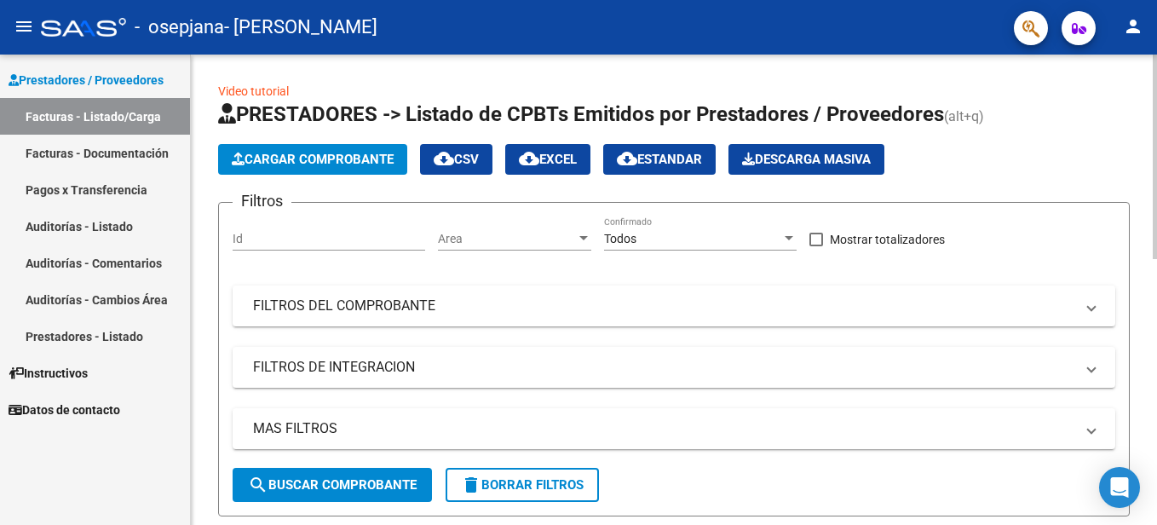
drag, startPoint x: 0, startPoint y: 0, endPoint x: 277, endPoint y: 165, distance: 322.5
click at [277, 165] on span "Cargar Comprobante" at bounding box center [313, 159] width 162 height 15
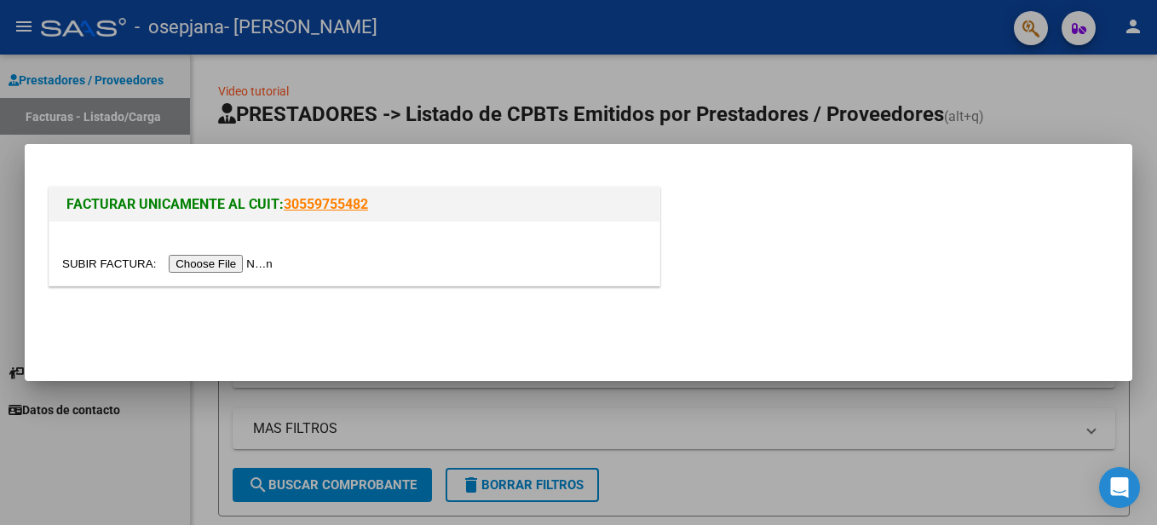
click at [216, 268] on input "file" at bounding box center [170, 264] width 216 height 18
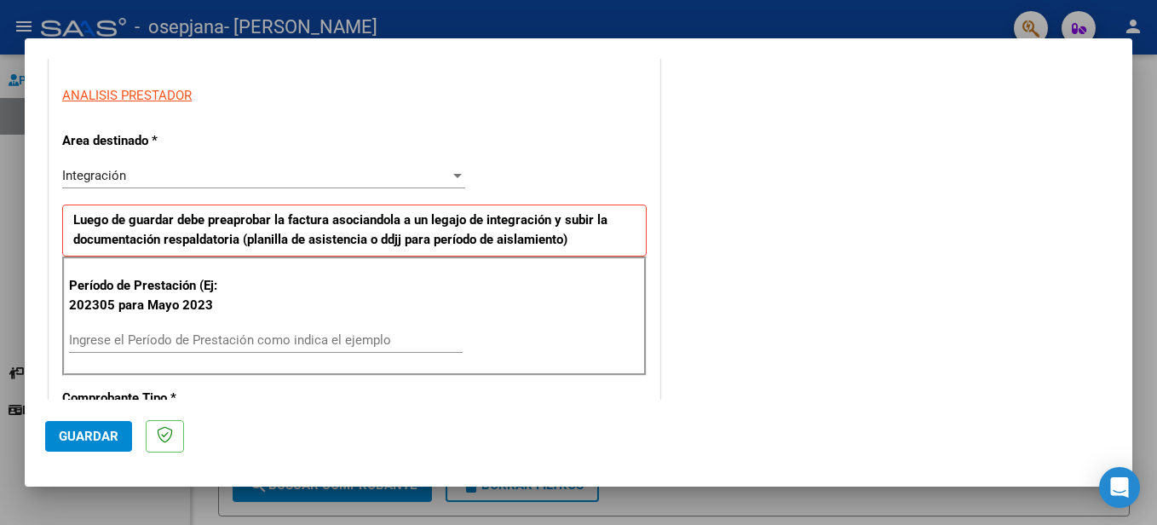
scroll to position [341, 0]
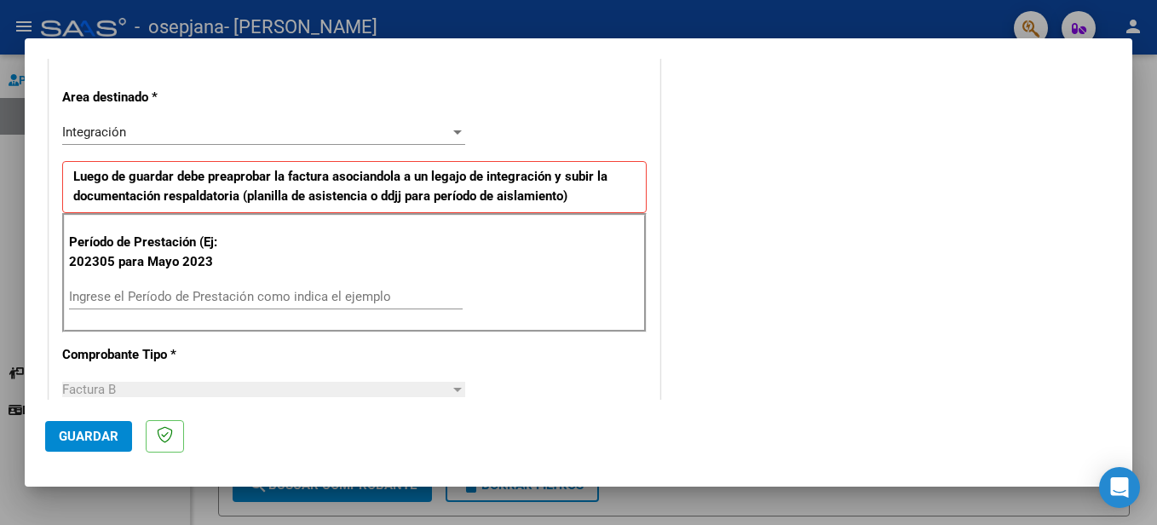
click at [196, 140] on div "Integración" at bounding box center [256, 131] width 388 height 15
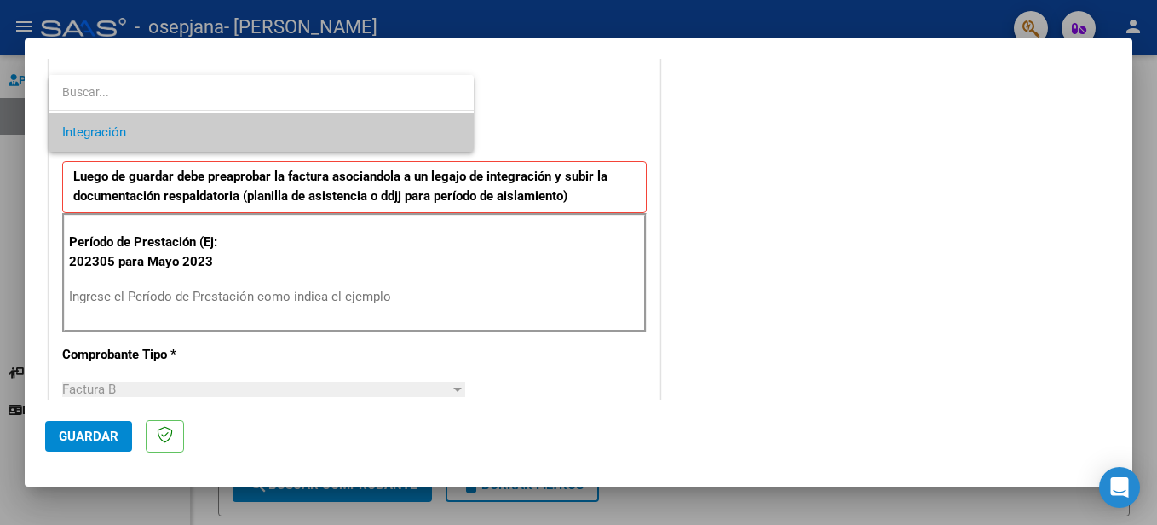
click at [199, 135] on span "Integración" at bounding box center [261, 132] width 398 height 38
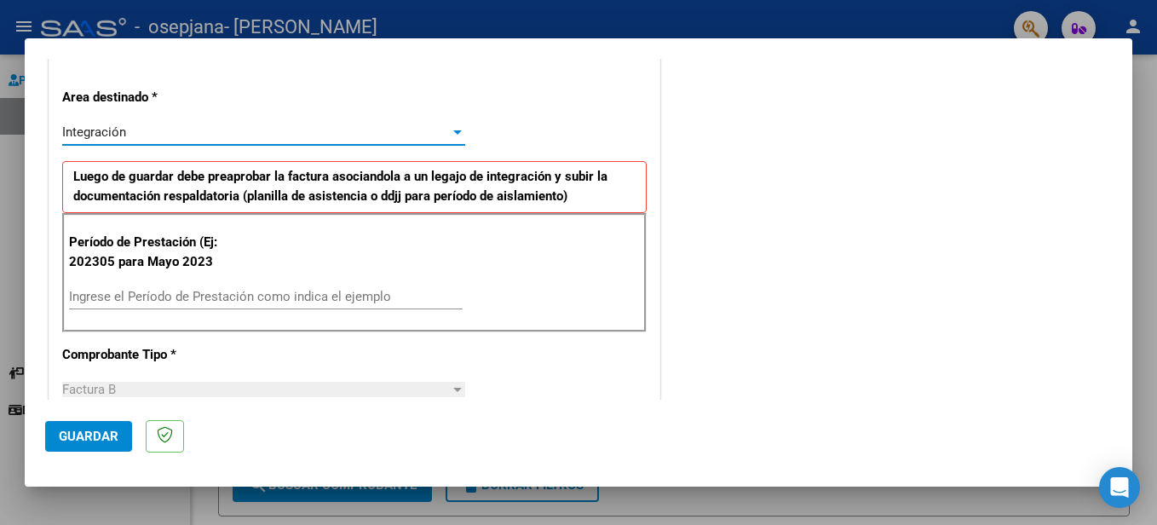
click at [182, 291] on input "Ingrese el Período de Prestación como indica el ejemplo" at bounding box center [266, 296] width 394 height 15
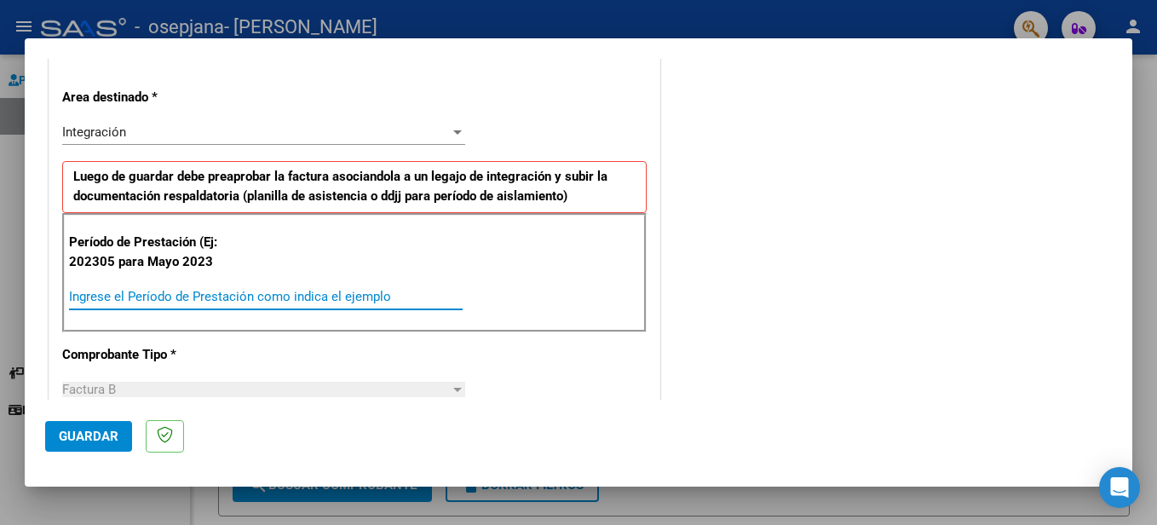
type input "-1"
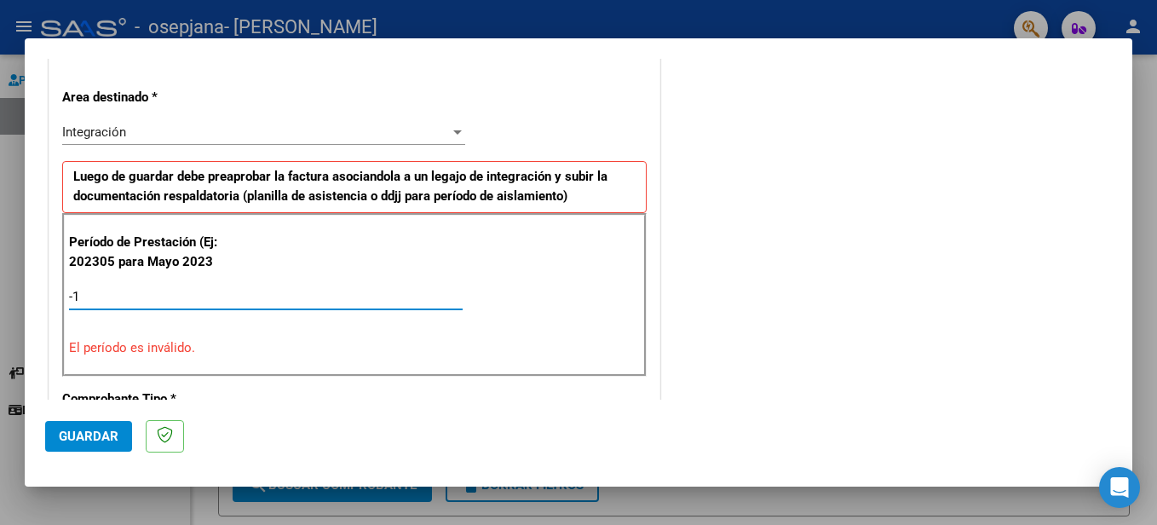
type input "-2"
click at [121, 297] on input "-2" at bounding box center [266, 296] width 394 height 15
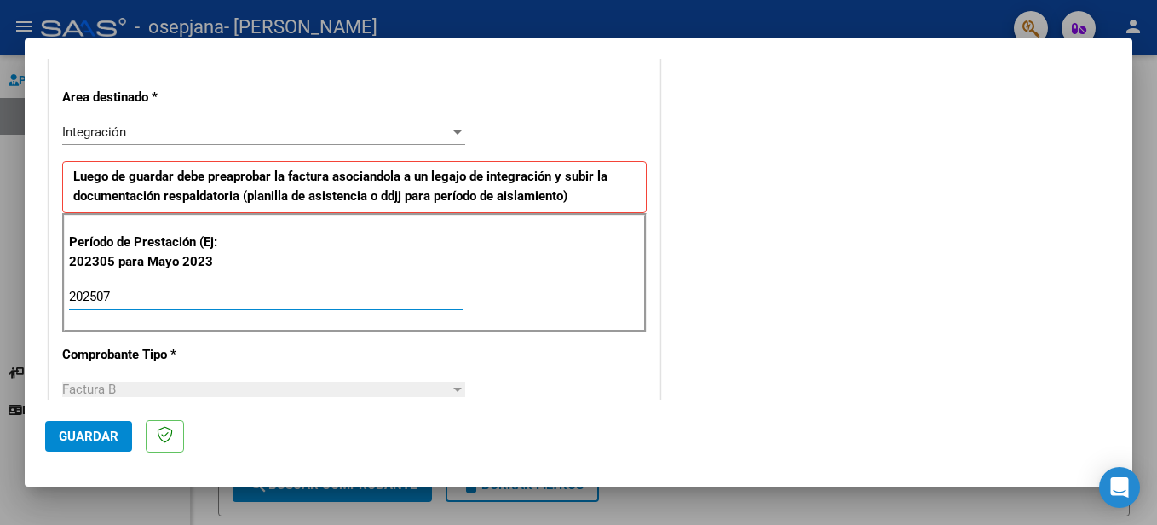
scroll to position [511, 0]
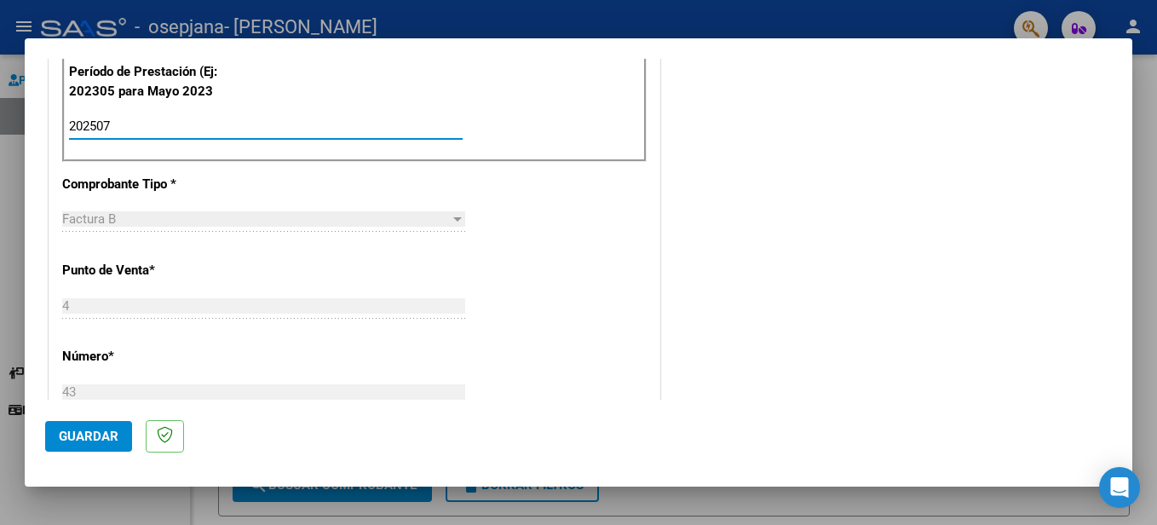
type input "202507"
click at [92, 427] on button "Guardar" at bounding box center [88, 436] width 87 height 31
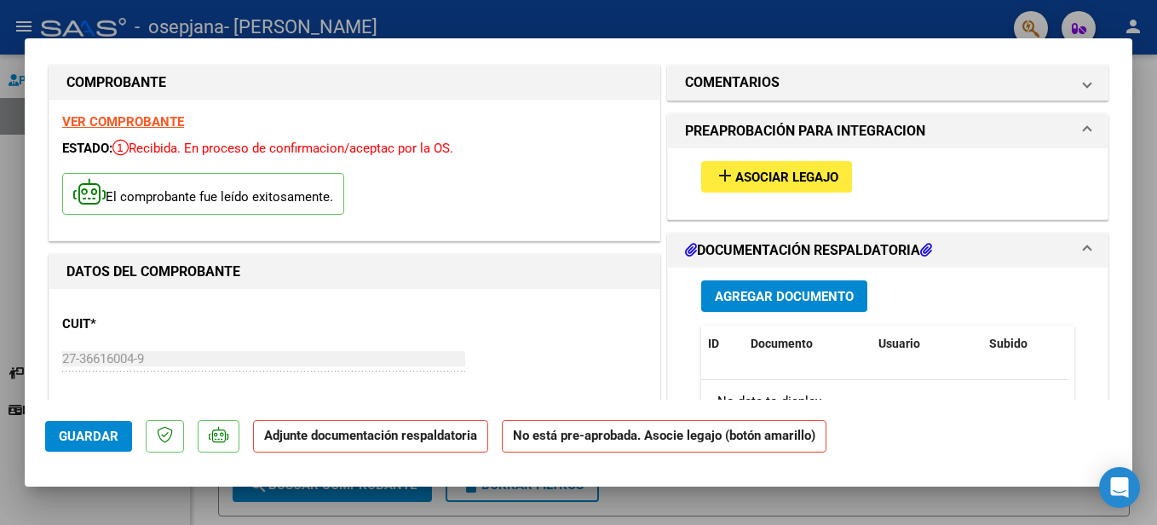
scroll to position [0, 0]
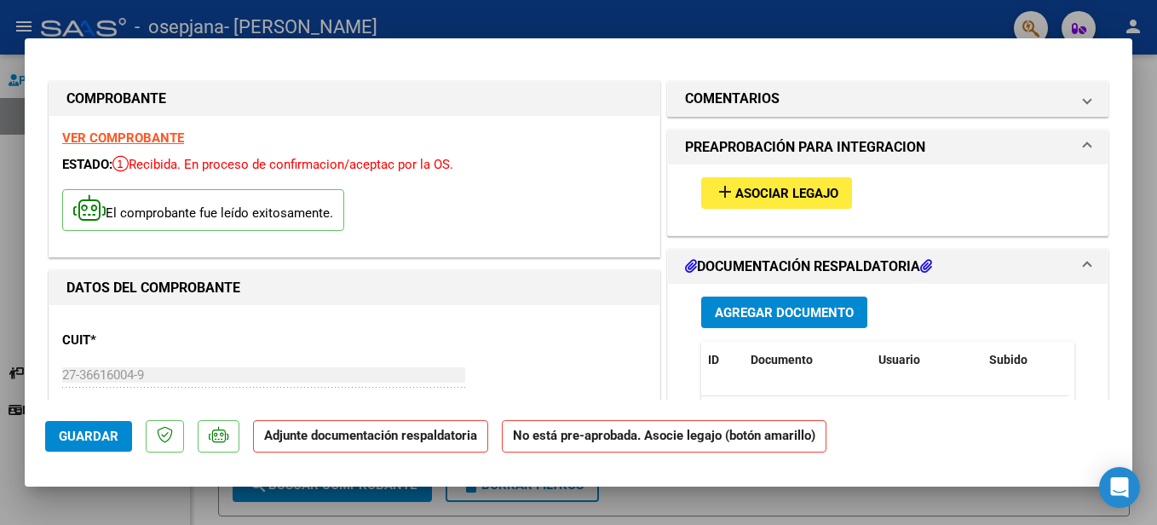
click at [735, 194] on span "Asociar Legajo" at bounding box center [786, 193] width 103 height 15
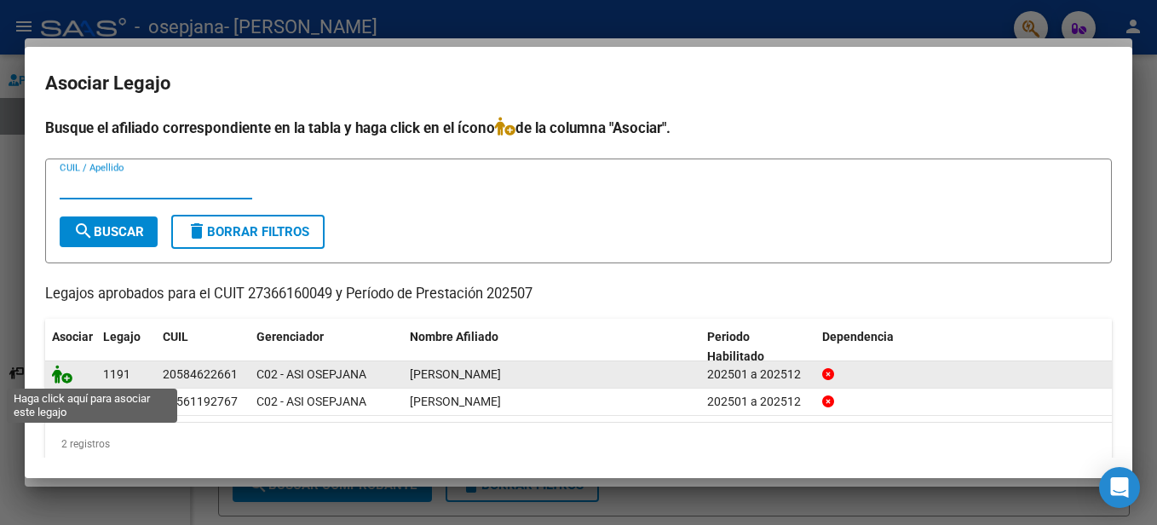
click at [71, 377] on icon at bounding box center [62, 374] width 20 height 19
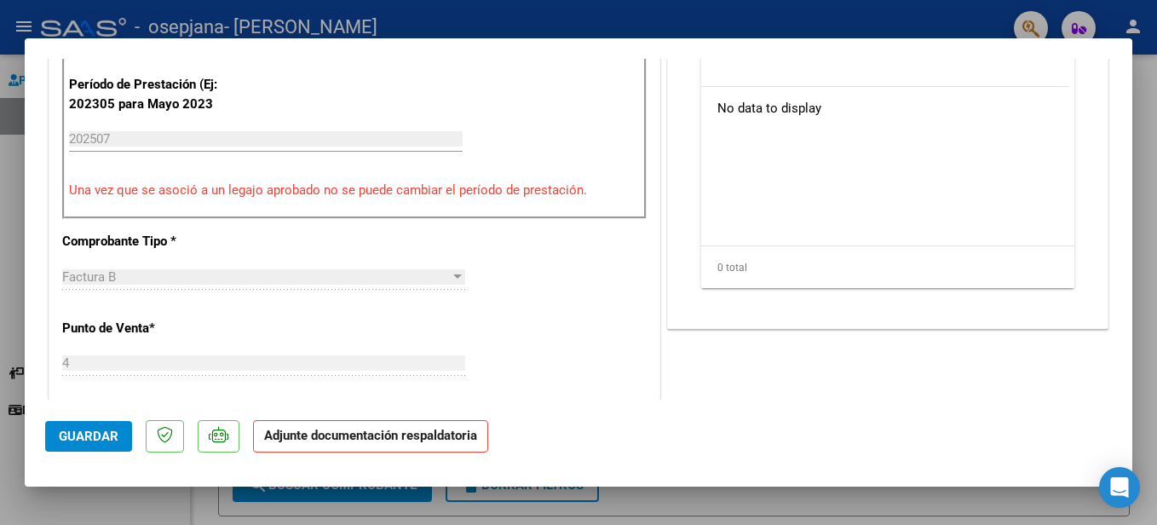
scroll to position [341, 0]
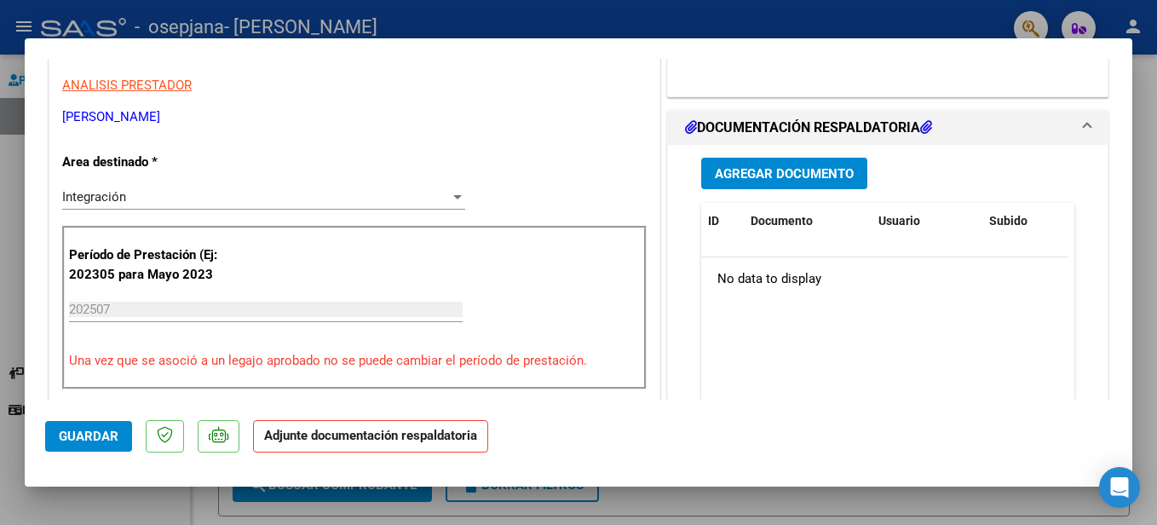
click at [769, 181] on span "Agregar Documento" at bounding box center [784, 173] width 139 height 15
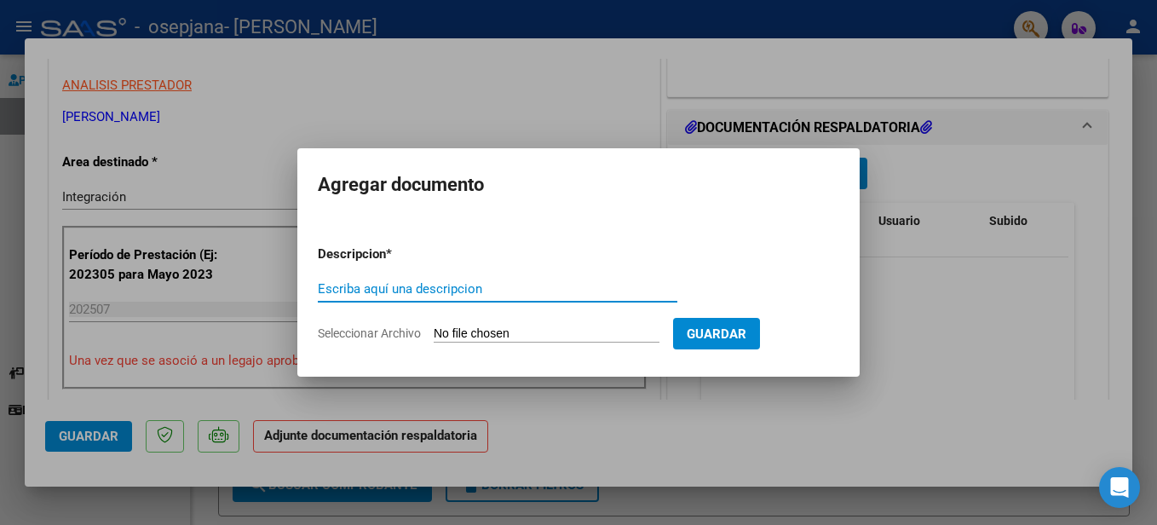
click at [496, 296] on input "Escriba aquí una descripcion" at bounding box center [498, 288] width 360 height 15
type input "Planilla"
click at [539, 236] on form "Descripcion * Planilla Escriba aquí una descripcion Seleccionar Archivo Guardar" at bounding box center [579, 294] width 522 height 124
click at [480, 331] on input "Seleccionar Archivo" at bounding box center [547, 334] width 226 height 16
type input "C:\fakepath\Planilla (6).pdf"
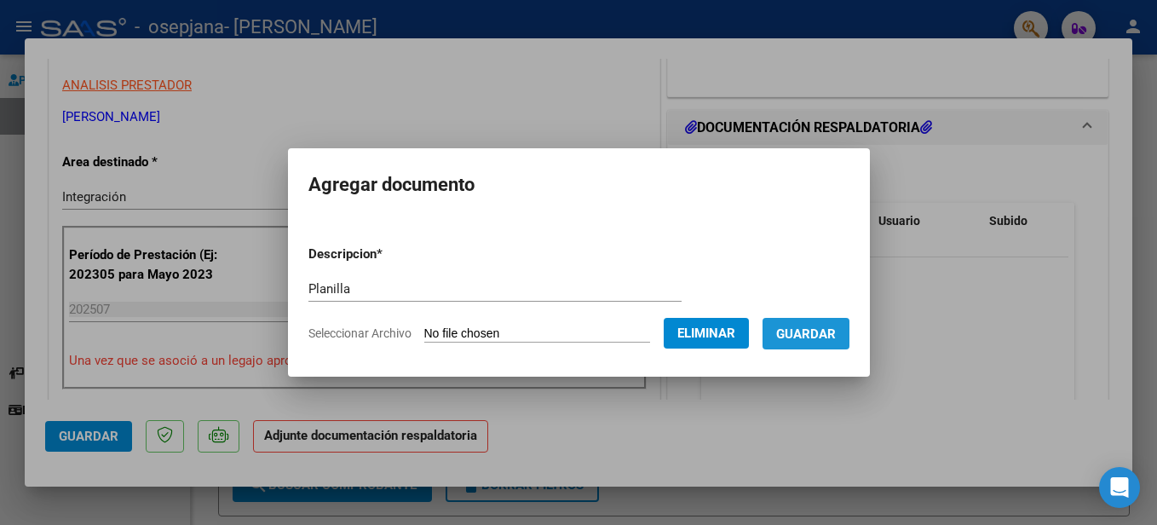
click at [836, 331] on span "Guardar" at bounding box center [806, 333] width 60 height 15
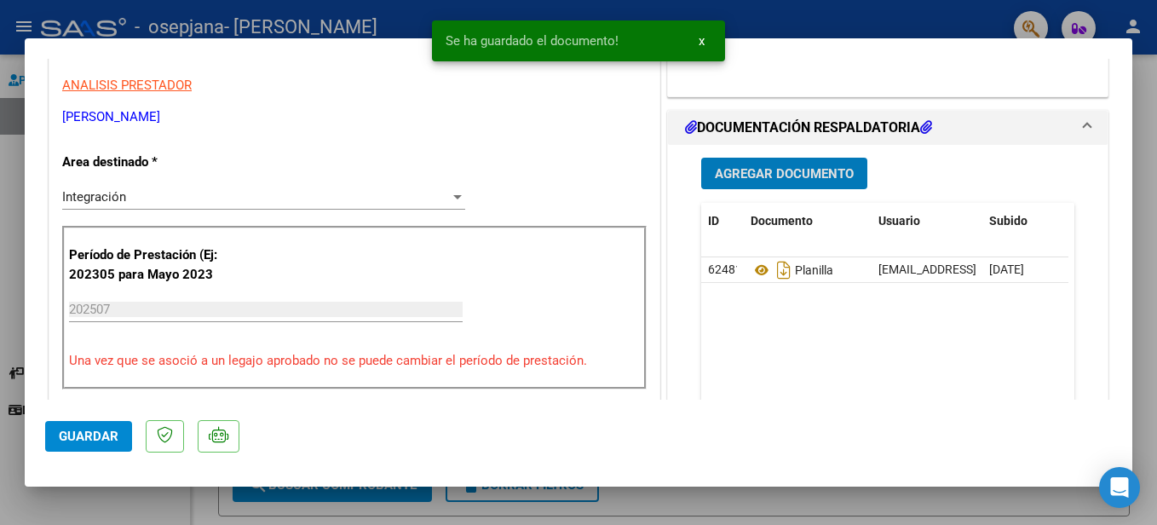
click at [69, 429] on span "Guardar" at bounding box center [89, 436] width 60 height 15
